Goal: Task Accomplishment & Management: Manage account settings

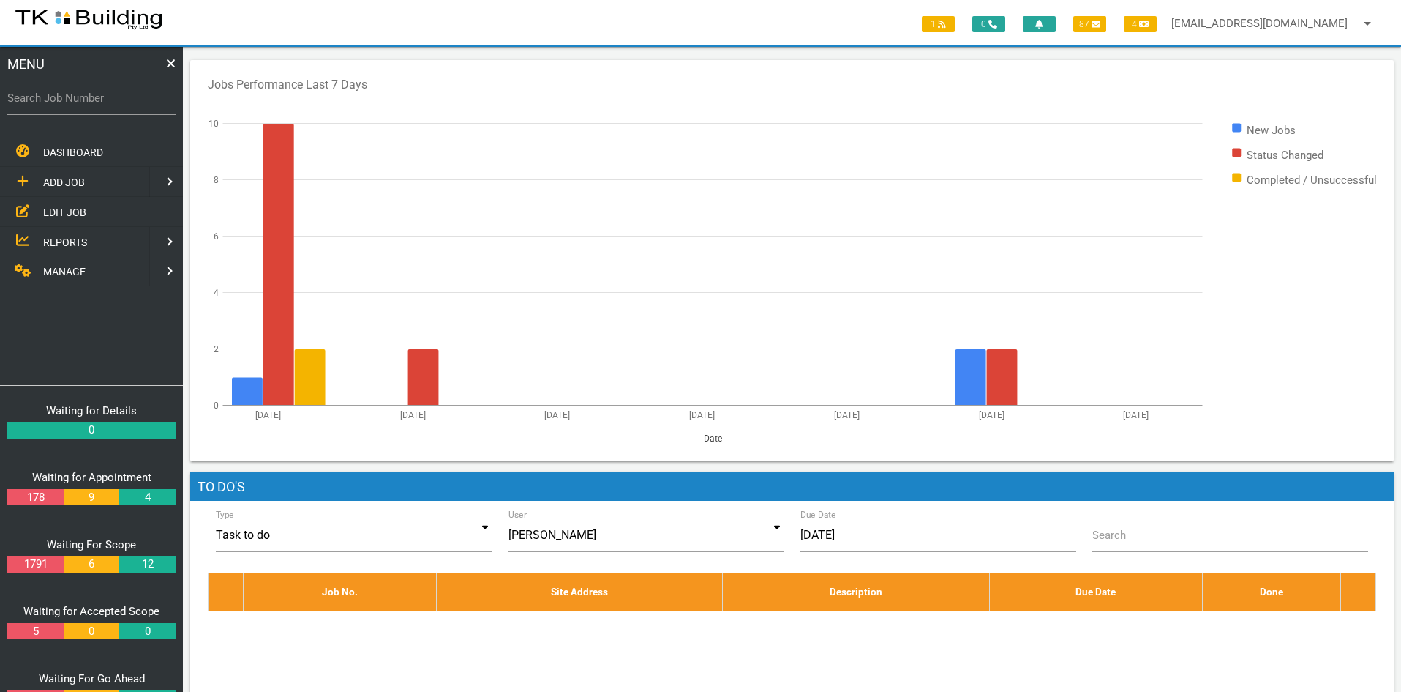
click at [57, 206] on span "EDIT JOB" at bounding box center [64, 212] width 43 height 12
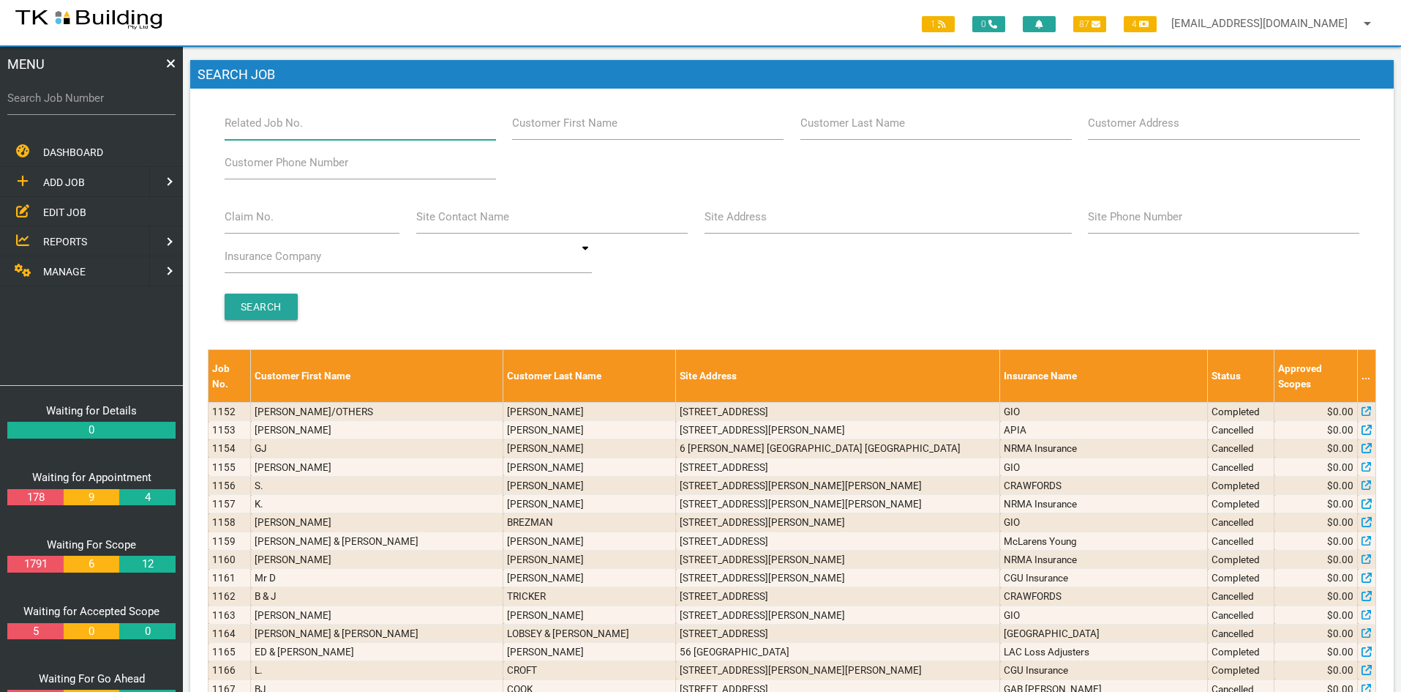
click at [309, 130] on input "Related Job No." at bounding box center [360, 123] width 271 height 34
type input "27458"
click at [269, 299] on input "Search" at bounding box center [261, 306] width 73 height 26
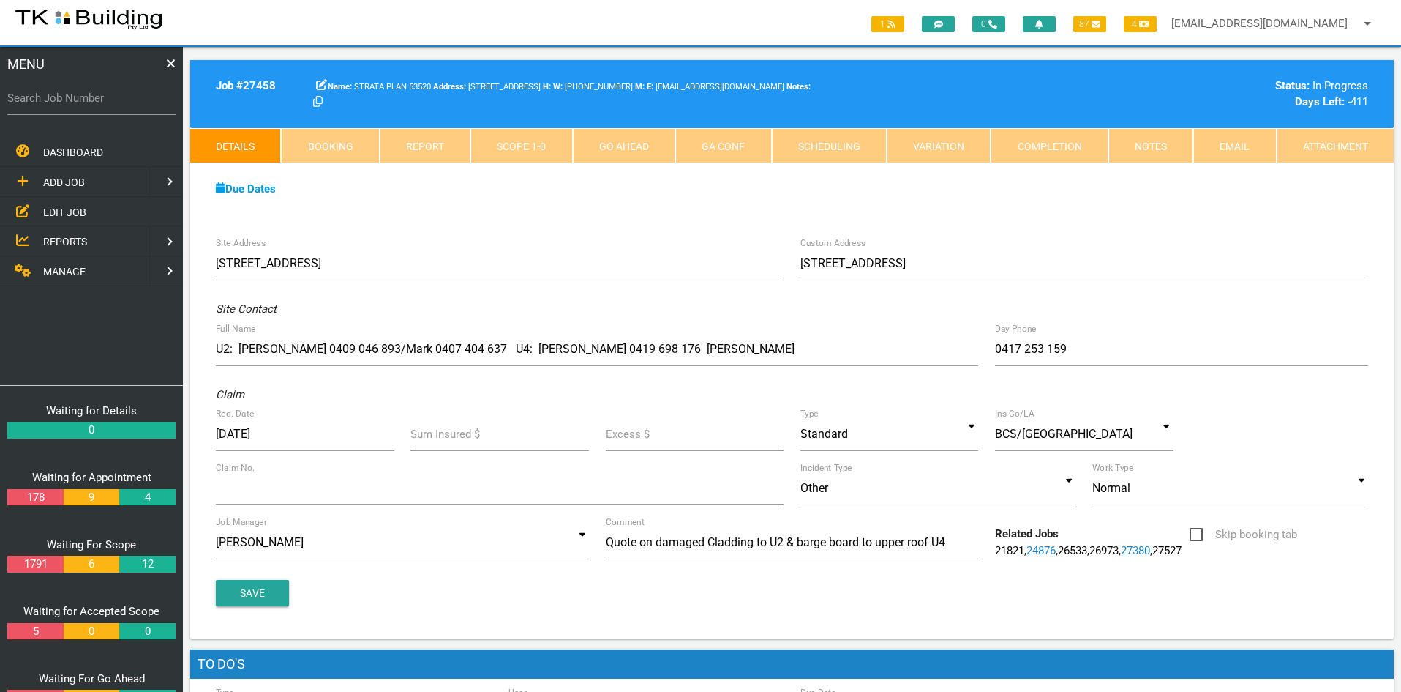
click at [604, 214] on div "Due Dates Waiting for Appointment From [DATE] To [DATE] Waiting For Scope From …" at bounding box center [792, 196] width 1204 height 67
click at [1104, 214] on div "Due Dates Waiting for Appointment From [DATE] To [DATE] Waiting For Scope From …" at bounding box center [792, 196] width 1204 height 67
click at [1151, 216] on div "Due Dates Waiting for Appointment From [DATE] To [DATE] Waiting For Scope From …" at bounding box center [792, 196] width 1204 height 67
click at [672, 190] on div "Due Dates" at bounding box center [792, 189] width 1169 height 17
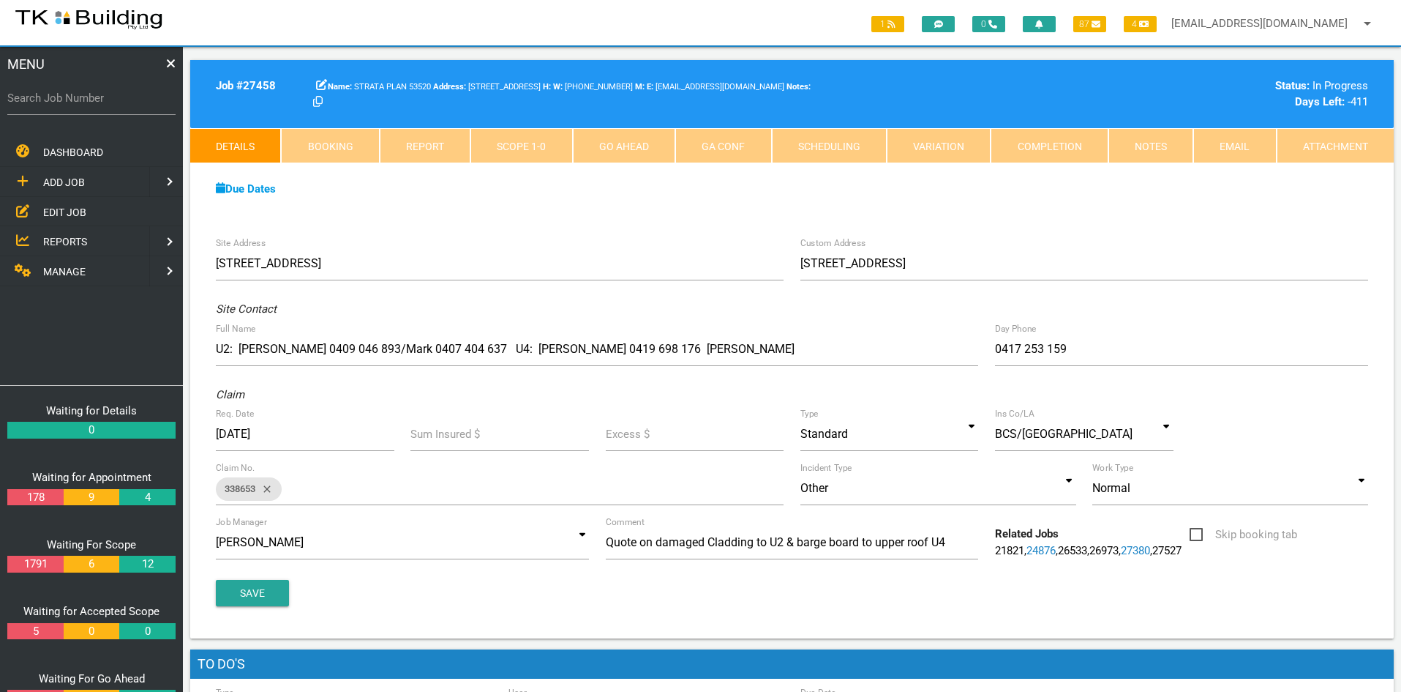
click at [1143, 148] on link "Notes" at bounding box center [1151, 145] width 85 height 35
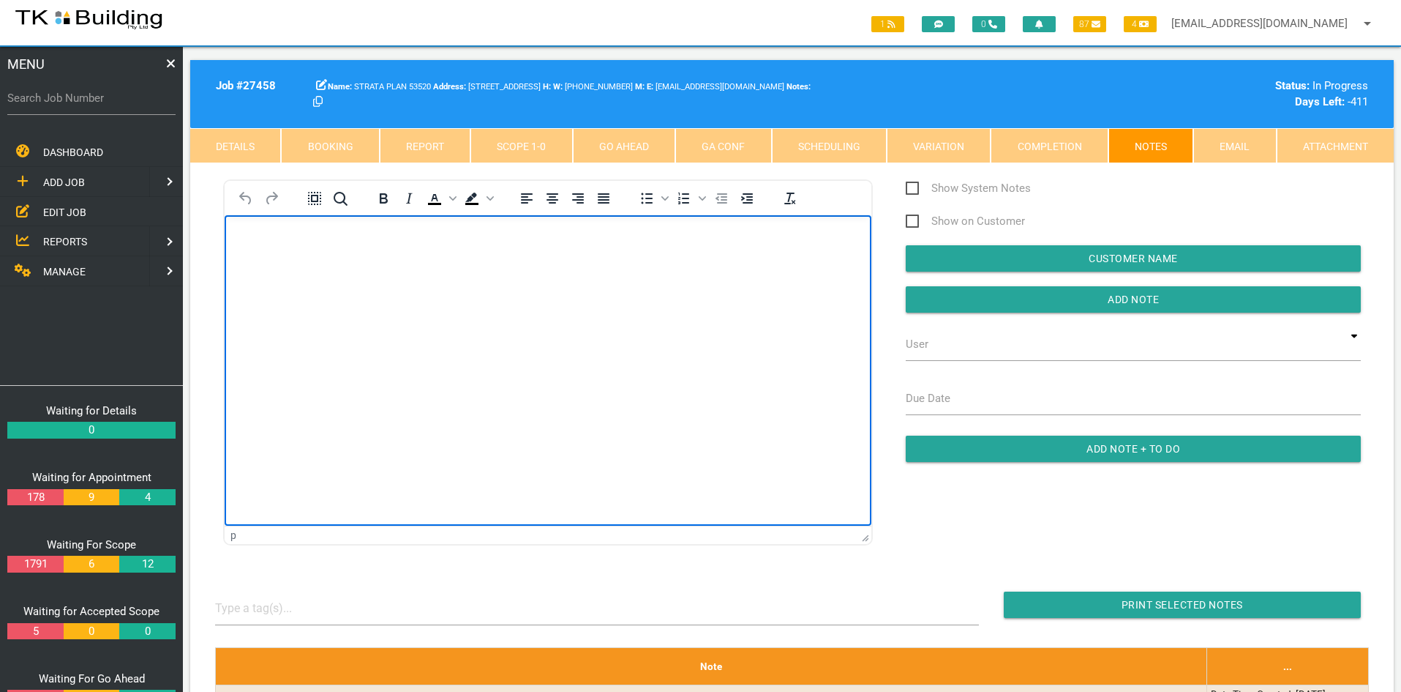
click at [497, 282] on html at bounding box center [548, 248] width 647 height 67
click at [497, 342] on html "Job complete Please invoice as per the quoted amount of $10,760.00 Inc GST Than…" at bounding box center [548, 278] width 647 height 127
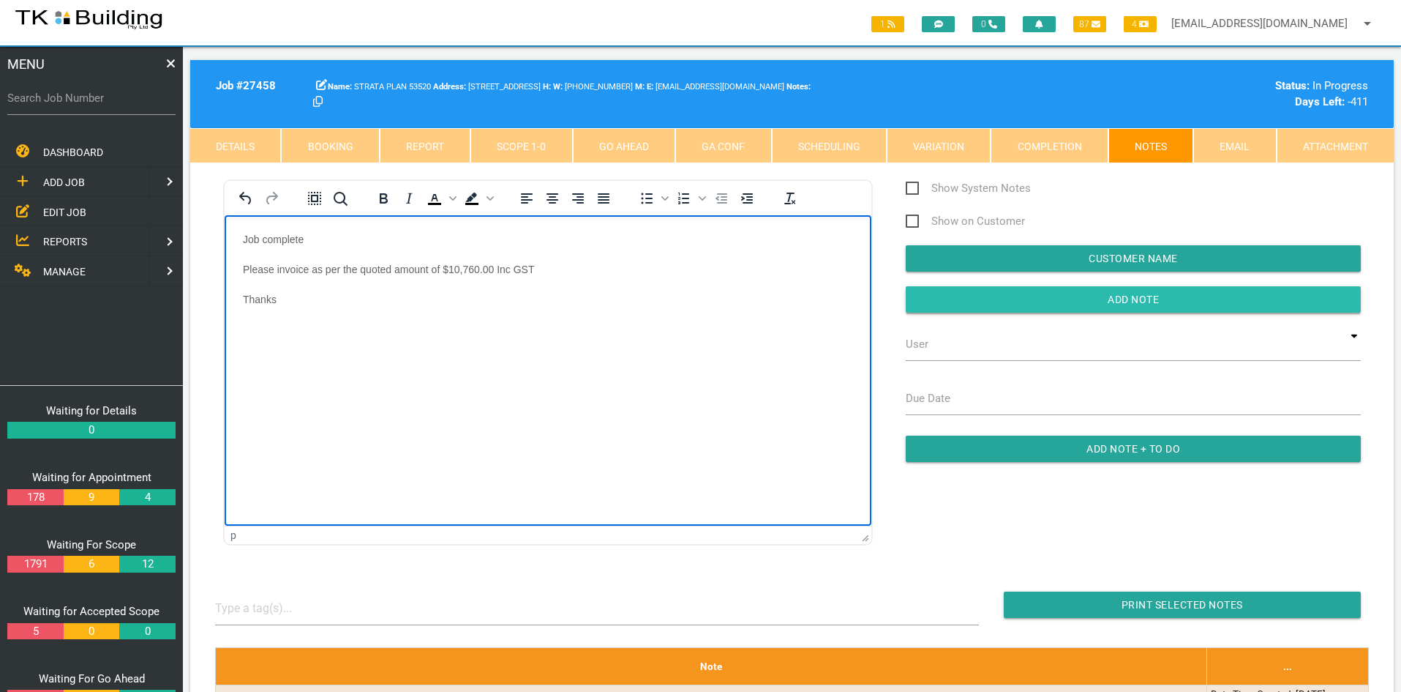
click at [1065, 298] on input "Add Note" at bounding box center [1133, 299] width 455 height 26
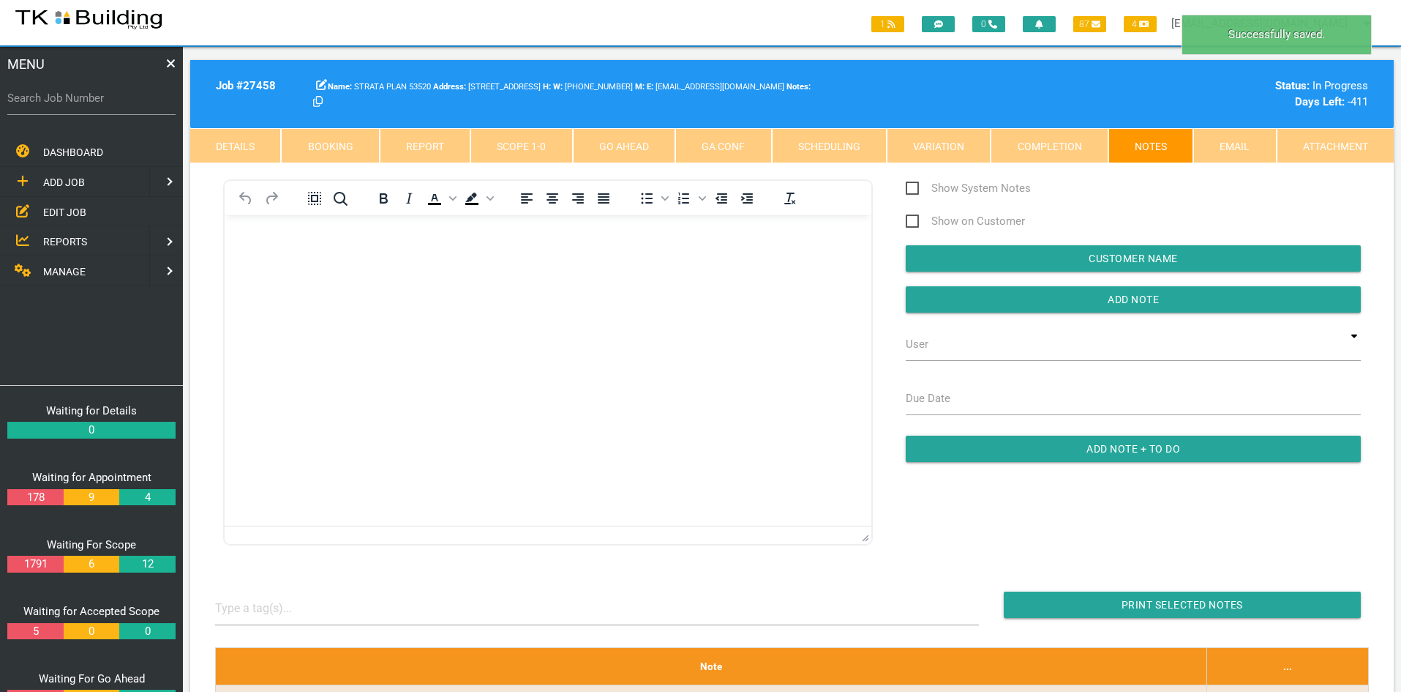
click at [501, 282] on html at bounding box center [548, 248] width 647 height 67
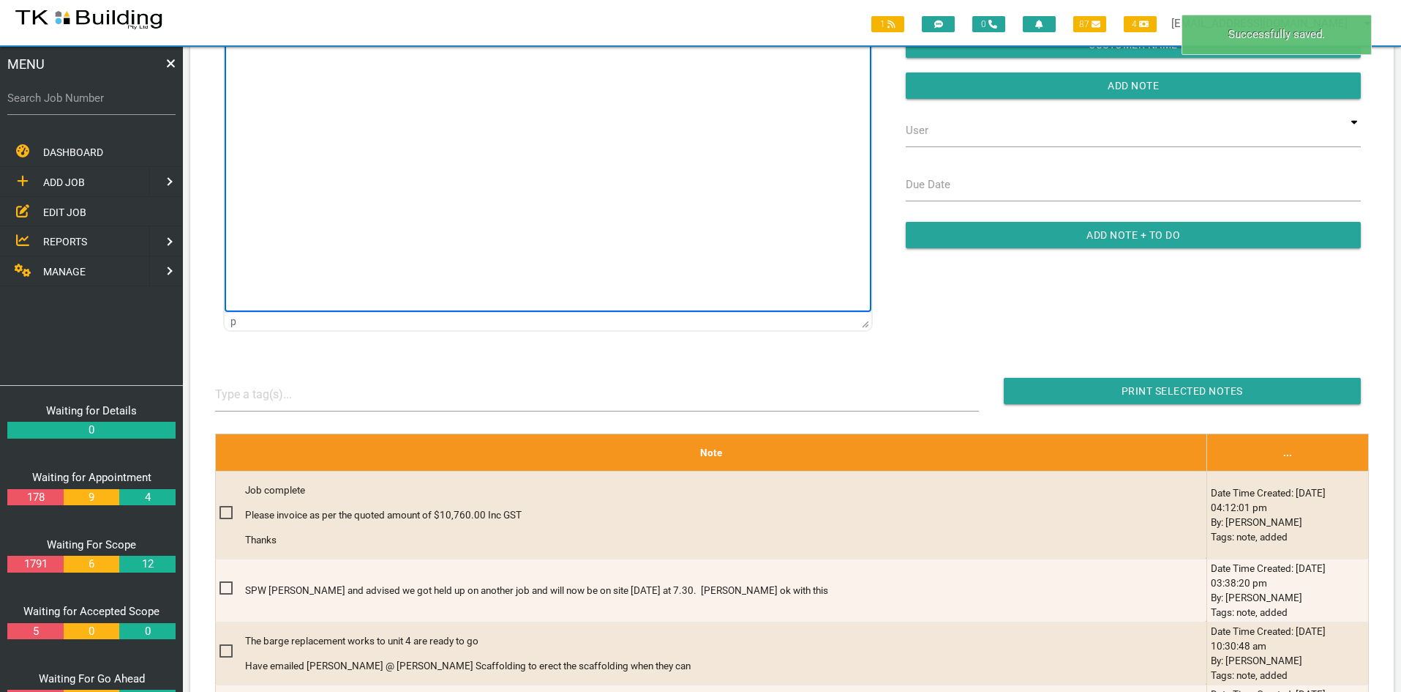
scroll to position [220, 0]
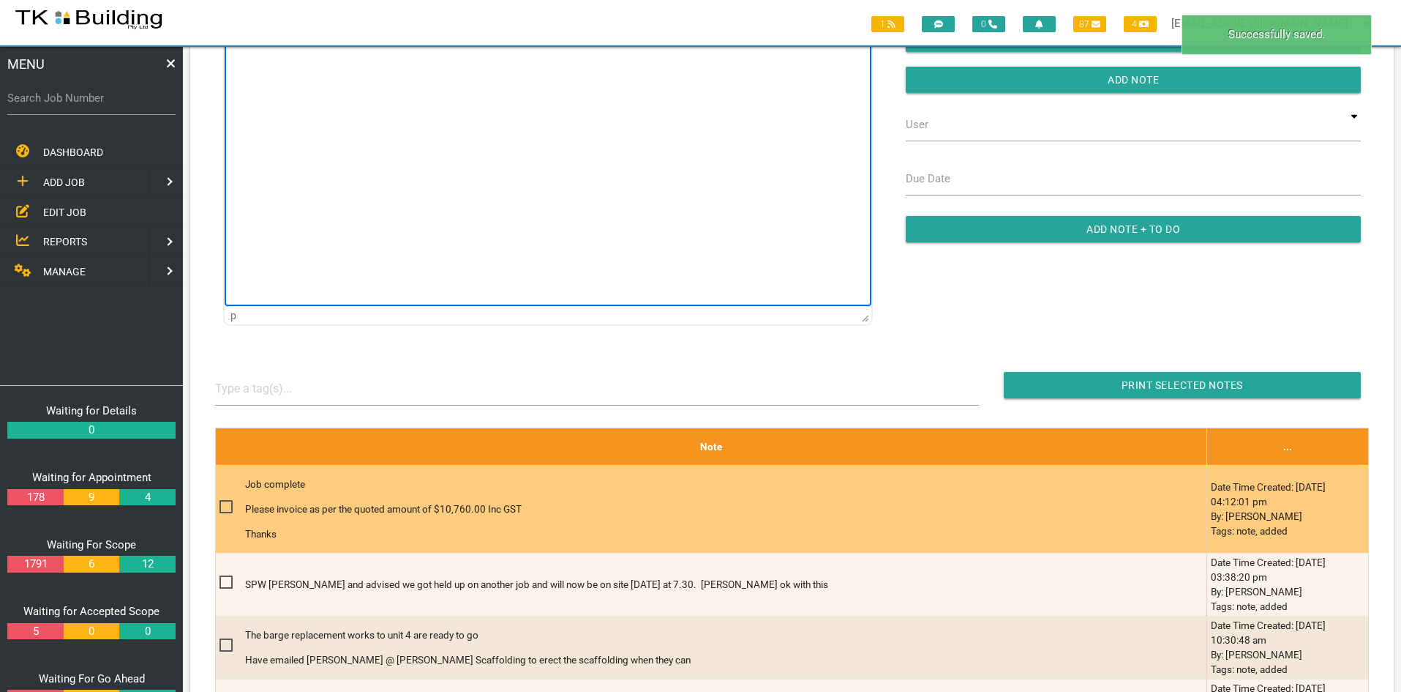
click at [227, 507] on span at bounding box center [233, 507] width 26 height 18
click at [227, 507] on input "checkbox" at bounding box center [225, 503] width 10 height 10
checkbox input "true"
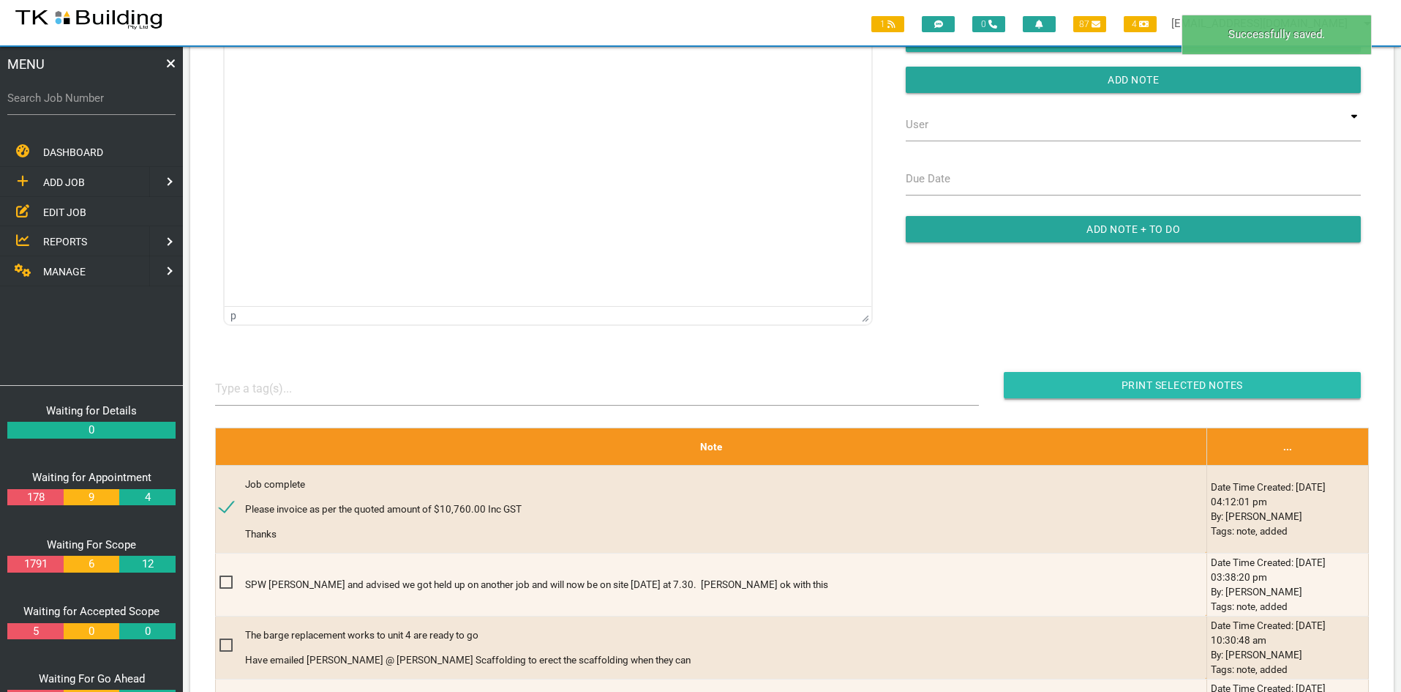
click at [1142, 376] on input "Print Selected Notes" at bounding box center [1182, 385] width 357 height 26
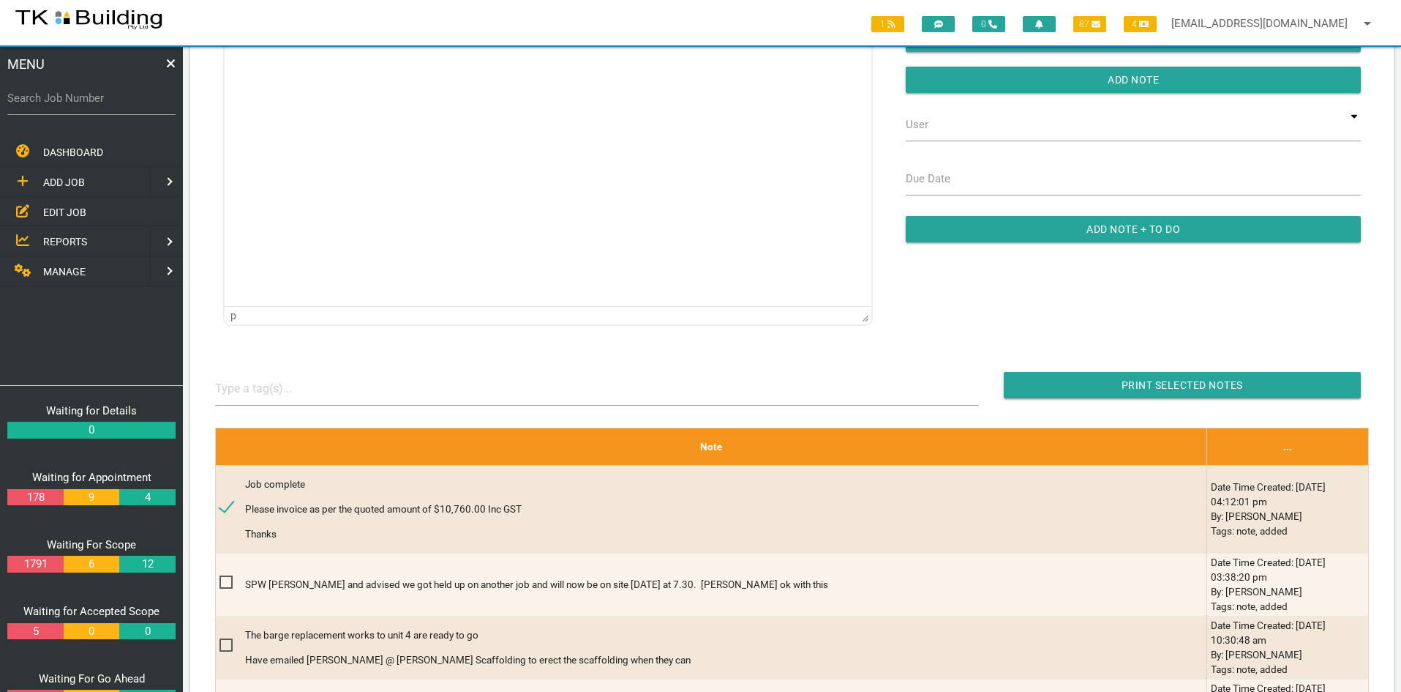
click at [56, 211] on span "EDIT JOB" at bounding box center [64, 212] width 43 height 12
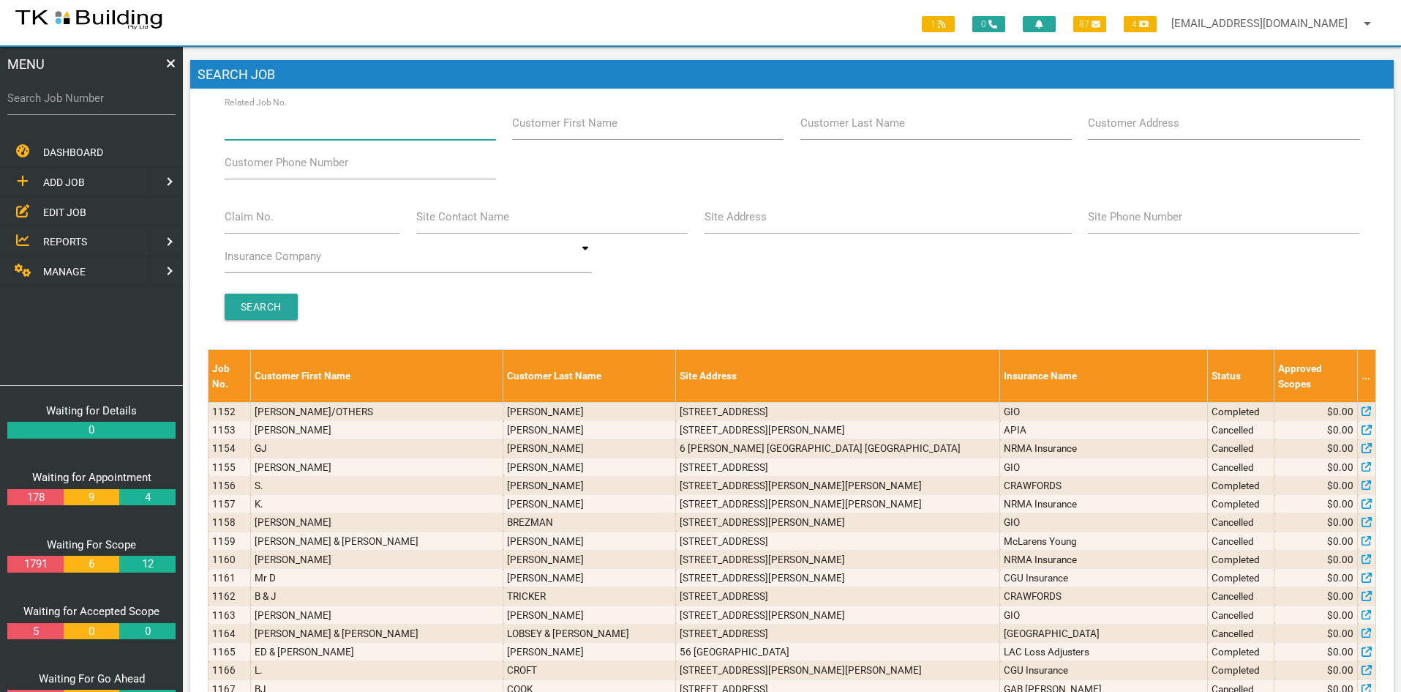
click at [326, 127] on input "Related Job No." at bounding box center [360, 123] width 271 height 34
type input "27750"
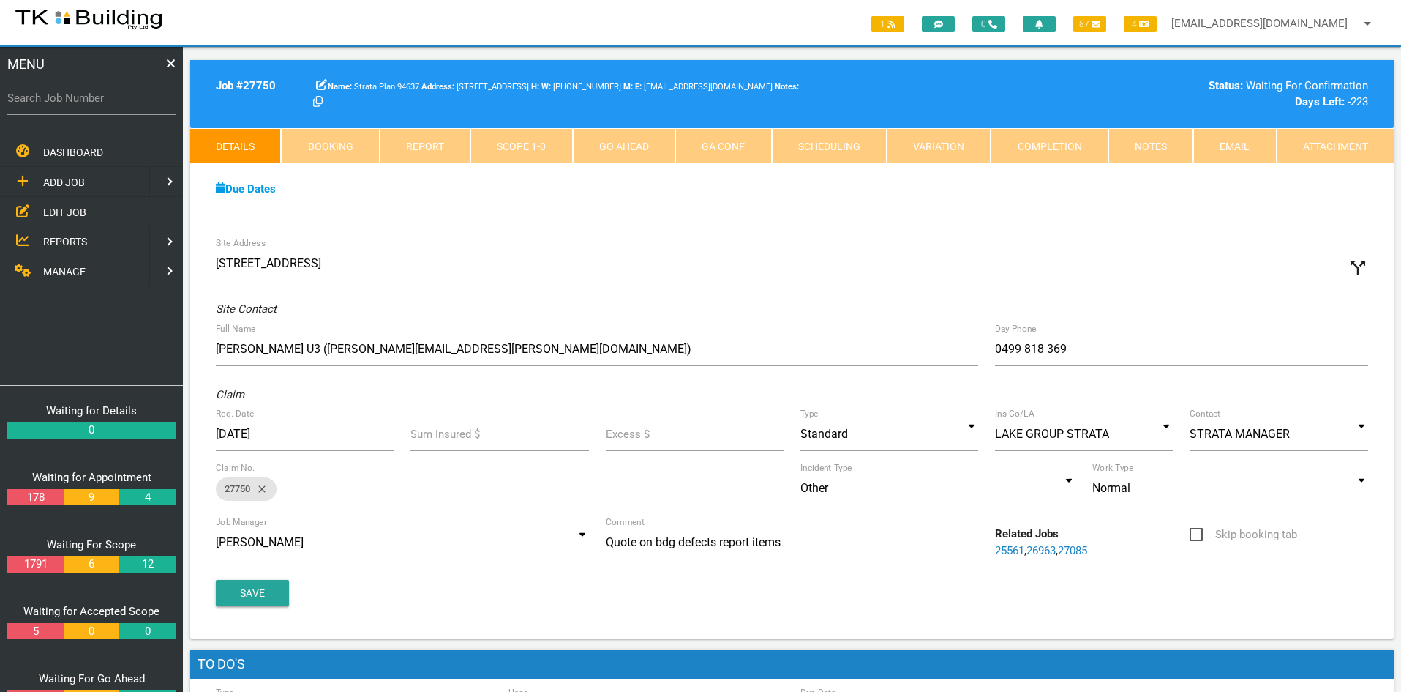
click at [868, 227] on div "Due Dates Waiting for Appointment From [DATE] To [DATE] Waiting For Scope From …" at bounding box center [792, 196] width 1204 height 67
click at [1145, 143] on link "Notes" at bounding box center [1151, 145] width 85 height 35
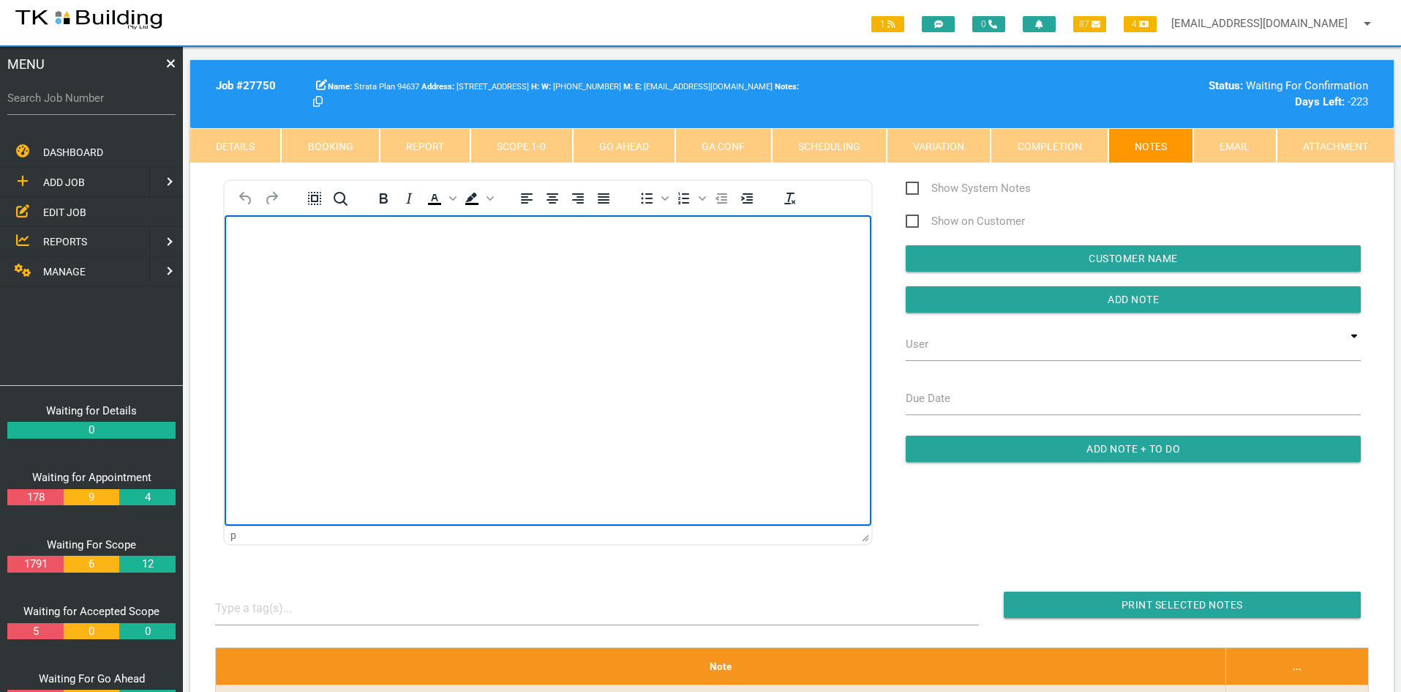
click at [498, 282] on html at bounding box center [548, 248] width 647 height 67
click at [542, 372] on html "[PERSON_NAME] Can we please apply for HOW They are townhouses (5 off) so it wil…" at bounding box center [548, 293] width 647 height 157
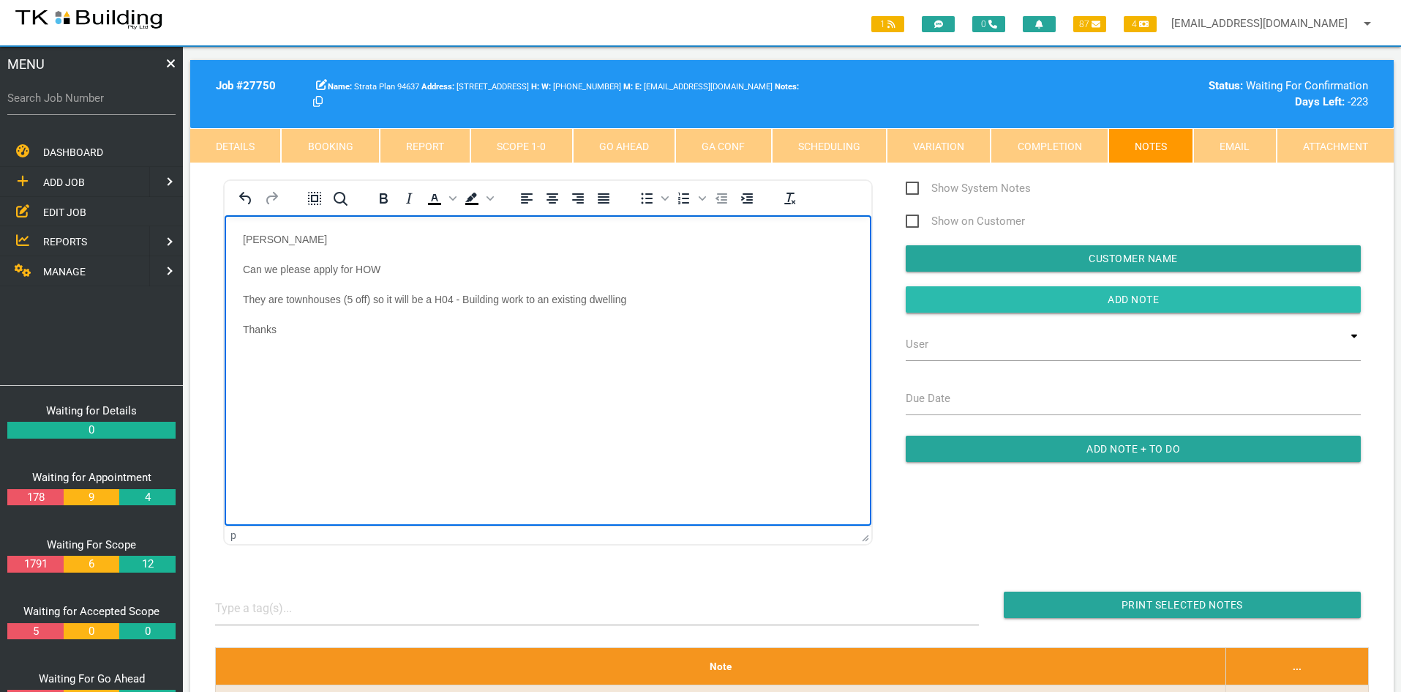
click at [1120, 301] on input "Add Note" at bounding box center [1133, 299] width 455 height 26
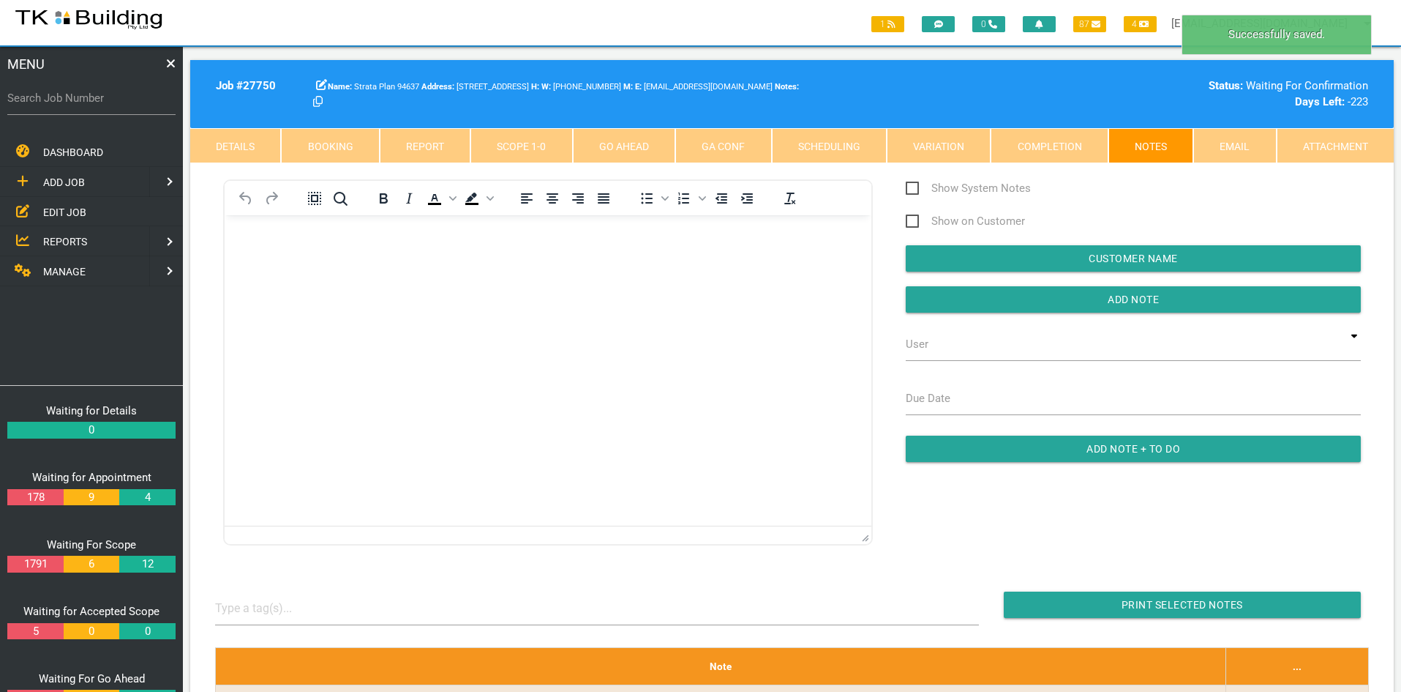
click at [699, 282] on html at bounding box center [548, 248] width 647 height 67
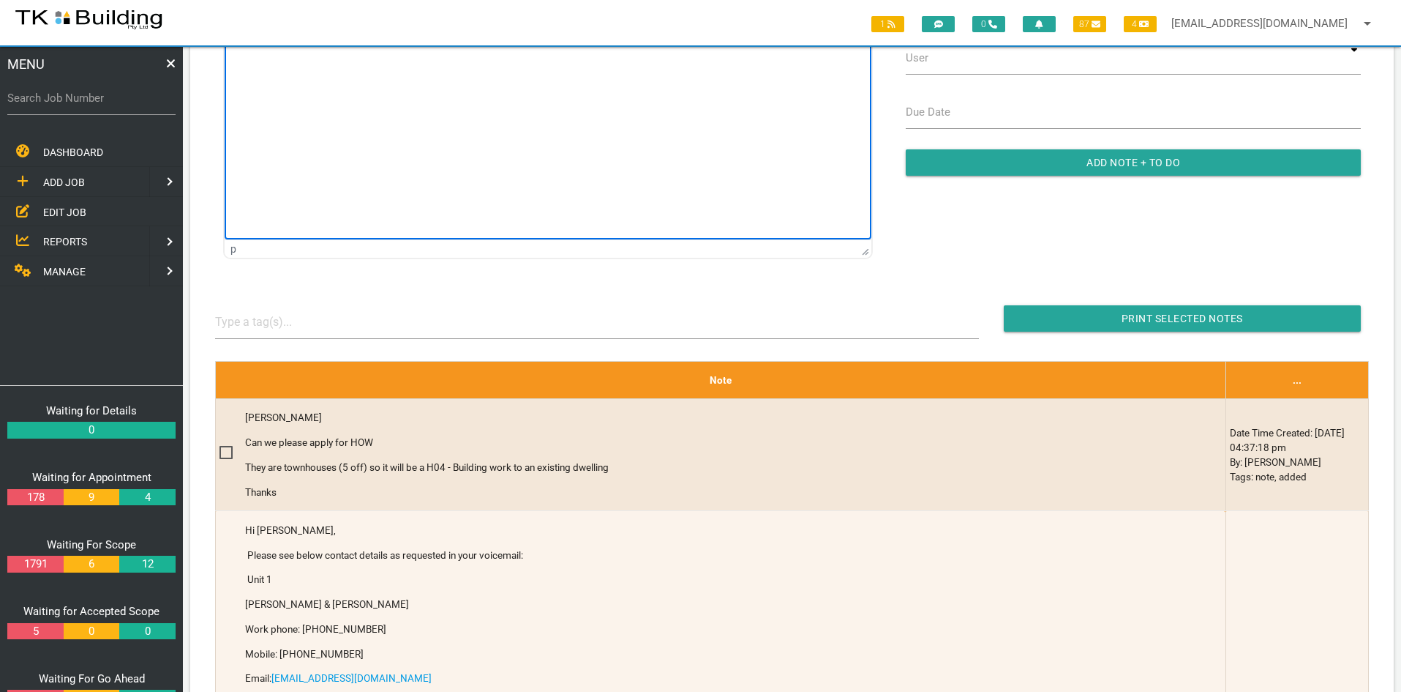
scroll to position [293, 0]
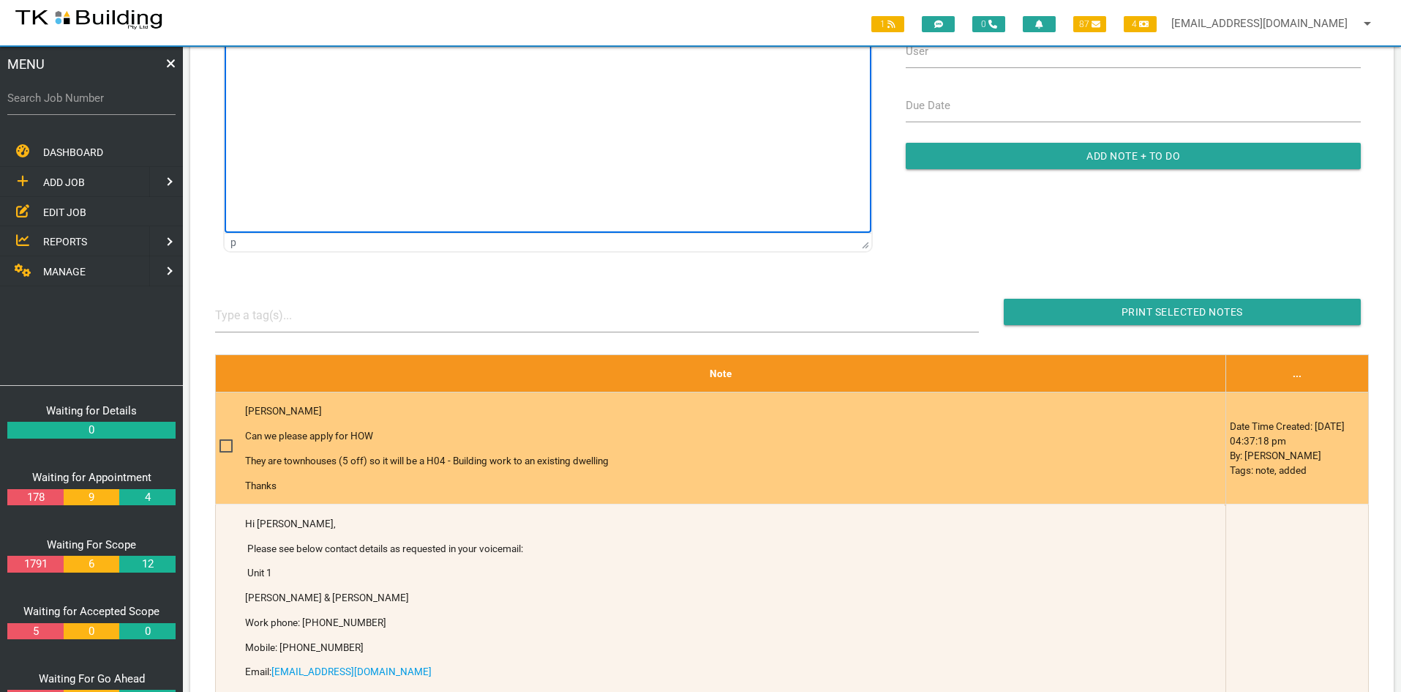
click at [226, 444] on span at bounding box center [233, 446] width 26 height 18
click at [226, 444] on input "checkbox" at bounding box center [225, 442] width 10 height 10
checkbox input "true"
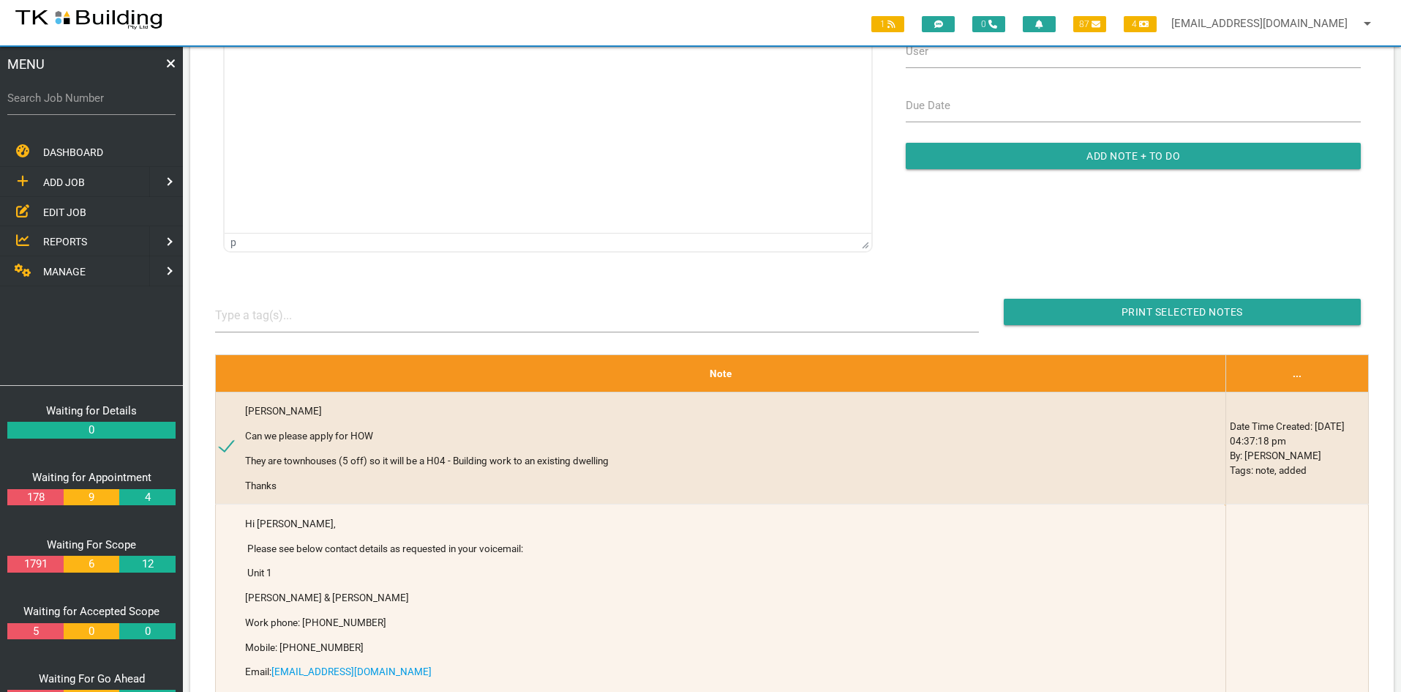
click at [1158, 307] on input "button" at bounding box center [1182, 312] width 357 height 26
